Goal: Task Accomplishment & Management: Complete application form

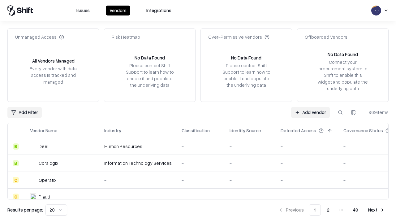
click at [310, 112] on link "Add Vendor" at bounding box center [310, 112] width 39 height 11
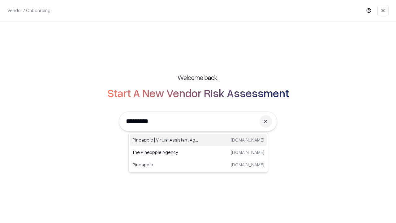
click at [198, 140] on div "Pineapple | Virtual Assistant Agency trypineapple.com" at bounding box center [198, 140] width 137 height 12
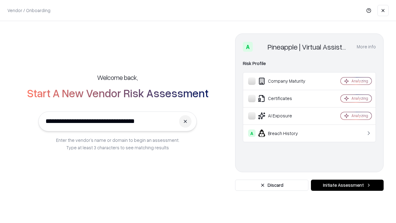
type input "**********"
click at [347, 185] on button "Initiate Assessment" at bounding box center [347, 184] width 73 height 11
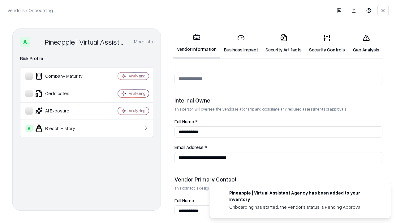
scroll to position [320, 0]
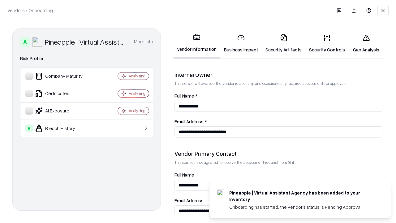
click at [241, 43] on link "Business Impact" at bounding box center [240, 43] width 41 height 29
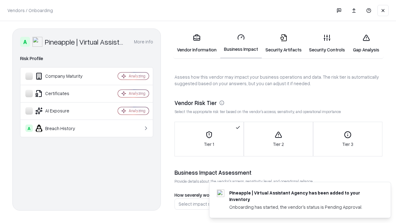
click at [283, 43] on link "Security Artifacts" at bounding box center [284, 43] width 44 height 29
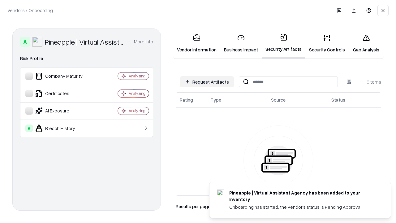
click at [207, 82] on button "Request Artifacts" at bounding box center [207, 81] width 54 height 11
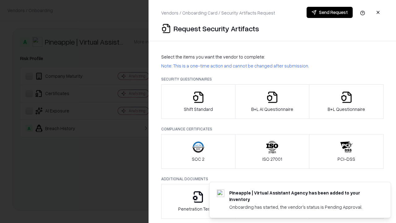
click at [198, 101] on icon "button" at bounding box center [198, 97] width 12 height 12
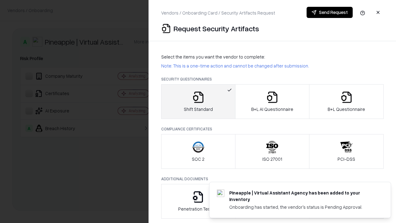
click at [329, 12] on button "Send Request" at bounding box center [329, 12] width 46 height 11
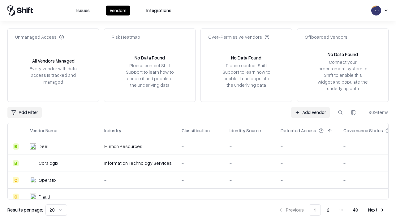
click at [340, 112] on button at bounding box center [339, 112] width 11 height 11
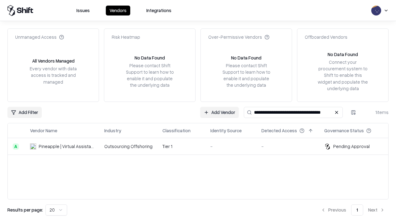
type input "**********"
click at [202, 146] on td "Tier 1" at bounding box center [181, 146] width 48 height 17
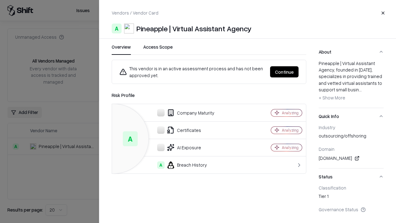
click at [284, 72] on button "Continue" at bounding box center [284, 71] width 28 height 11
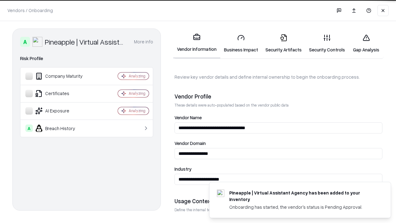
click at [283, 43] on link "Security Artifacts" at bounding box center [284, 43] width 44 height 29
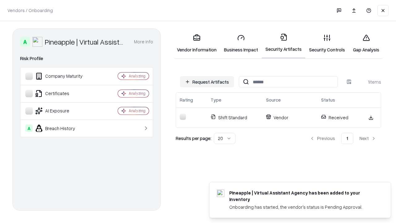
click at [327, 43] on link "Security Controls" at bounding box center [326, 43] width 43 height 29
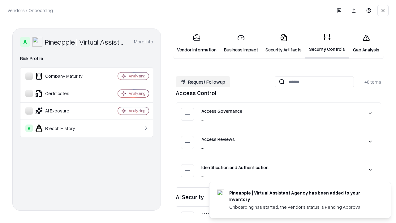
click at [203, 82] on button "Request Followup" at bounding box center [203, 81] width 54 height 11
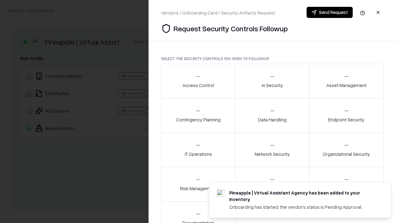
click at [198, 81] on div "Access Control" at bounding box center [198, 80] width 32 height 15
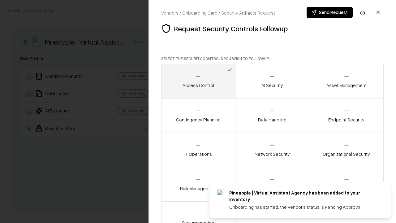
click at [329, 12] on button "Send Request" at bounding box center [329, 12] width 46 height 11
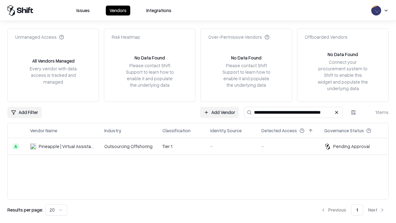
type input "**********"
click at [202, 146] on td "Tier 1" at bounding box center [181, 146] width 48 height 17
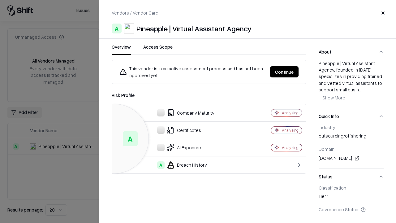
click at [284, 72] on button "Continue" at bounding box center [284, 71] width 28 height 11
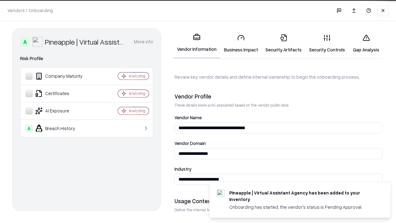
click at [366, 43] on link "Gap Analysis" at bounding box center [365, 43] width 35 height 29
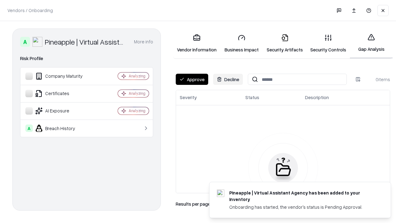
click at [192, 79] on button "Approve" at bounding box center [192, 79] width 32 height 11
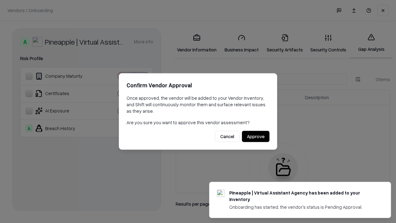
click at [255, 136] on button "Approve" at bounding box center [256, 136] width 28 height 11
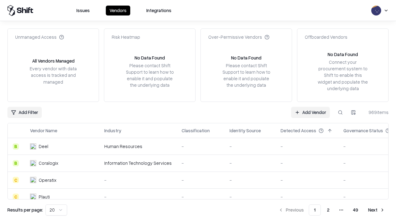
type input "**********"
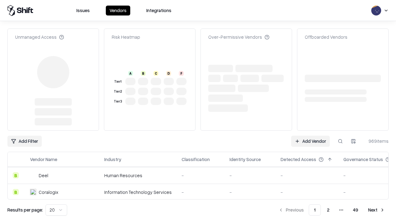
click at [310, 135] on link "Add Vendor" at bounding box center [310, 140] width 39 height 11
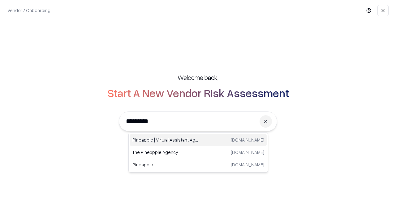
click at [198, 140] on div "Pineapple | Virtual Assistant Agency trypineapple.com" at bounding box center [198, 140] width 137 height 12
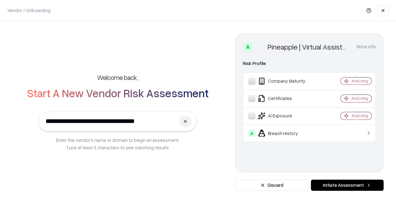
type input "**********"
click at [347, 185] on button "Initiate Assessment" at bounding box center [347, 184] width 73 height 11
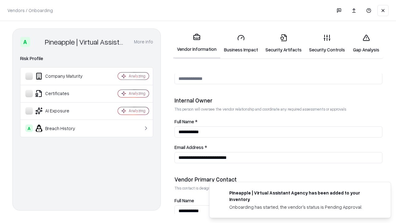
scroll to position [320, 0]
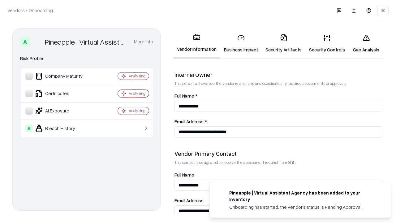
click at [366, 43] on link "Gap Analysis" at bounding box center [365, 43] width 35 height 29
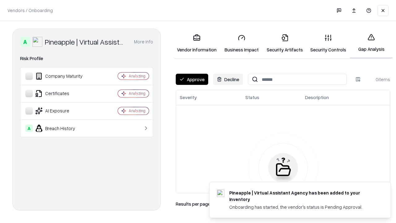
click at [192, 79] on button "Approve" at bounding box center [192, 79] width 32 height 11
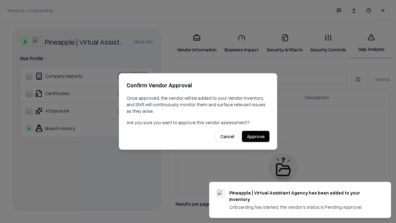
click at [255, 136] on button "Approve" at bounding box center [256, 136] width 28 height 11
